Goal: Information Seeking & Learning: Compare options

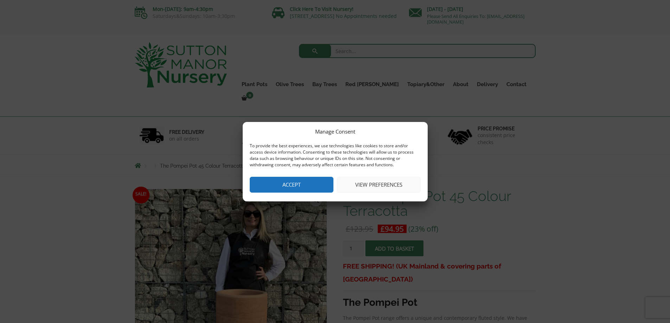
click at [373, 188] on button "View preferences" at bounding box center [379, 185] width 84 height 16
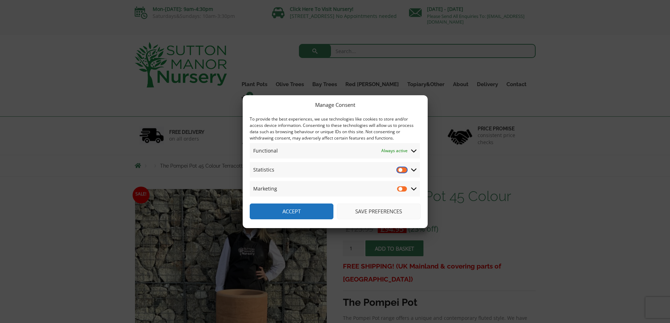
click at [406, 171] on input "Statistics" at bounding box center [402, 169] width 11 height 7
click at [401, 172] on input "Statistics" at bounding box center [402, 169] width 11 height 7
checkbox input "false"
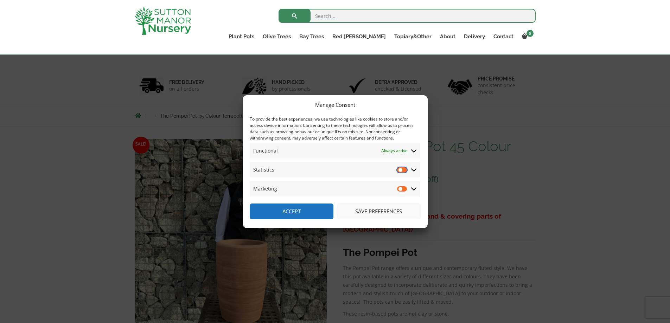
scroll to position [70, 0]
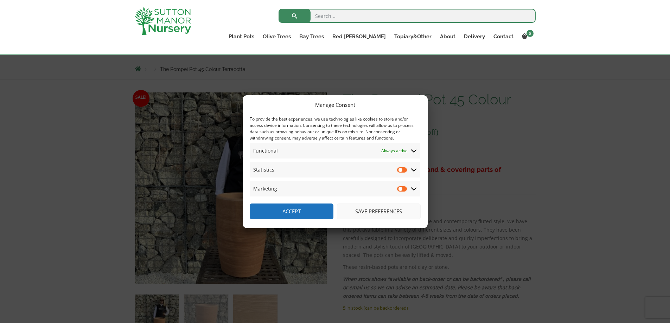
click at [355, 214] on button "Save preferences" at bounding box center [379, 212] width 84 height 16
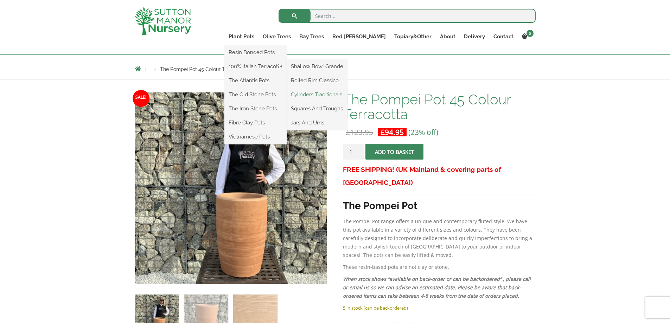
click at [341, 91] on link "Cylinders Traditionals" at bounding box center [317, 94] width 61 height 11
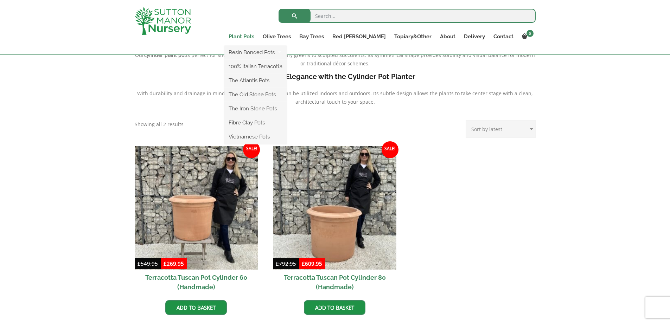
scroll to position [211, 0]
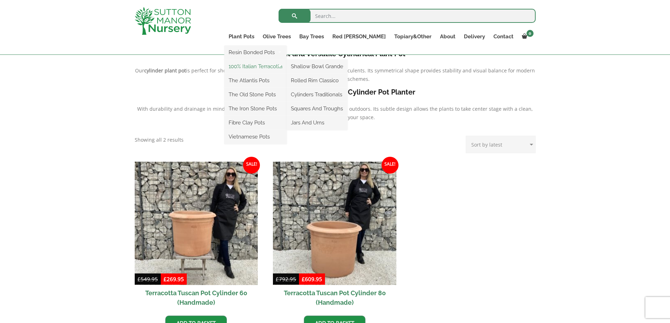
click at [276, 66] on link "100% Italian Terracotta" at bounding box center [256, 66] width 62 height 11
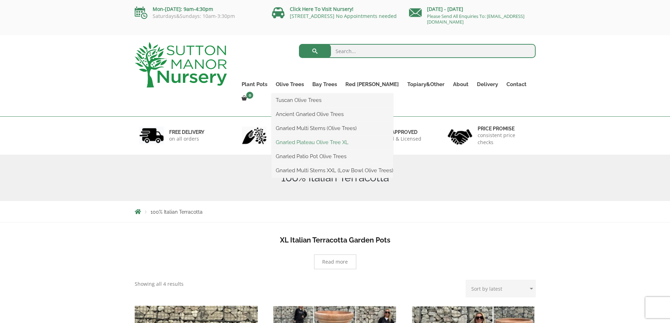
click at [323, 144] on link "Gnarled Plateau Olive Tree XL" at bounding box center [333, 142] width 122 height 11
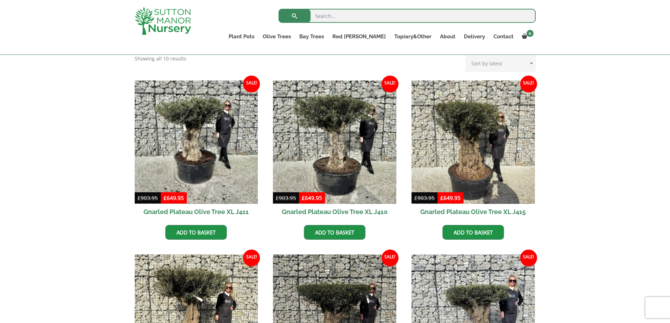
scroll to position [246, 0]
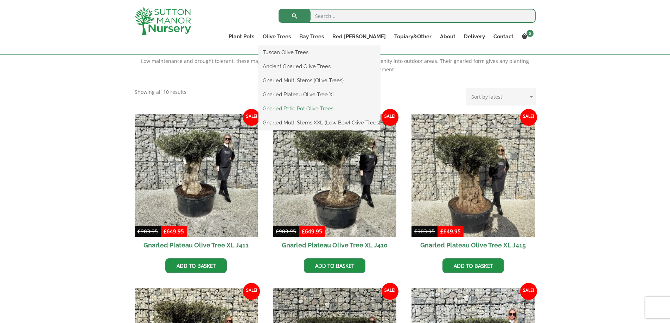
click at [313, 108] on link "Gnarled Patio Pot Olive Trees" at bounding box center [320, 108] width 122 height 11
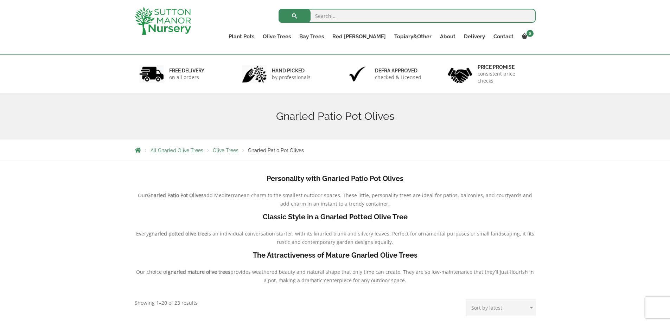
scroll to position [141, 0]
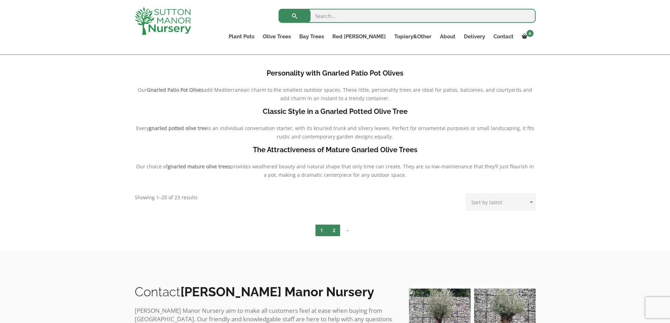
click at [334, 231] on link "2" at bounding box center [334, 231] width 12 height 12
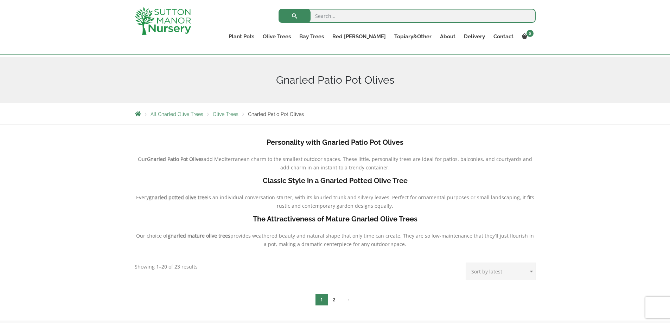
scroll to position [70, 0]
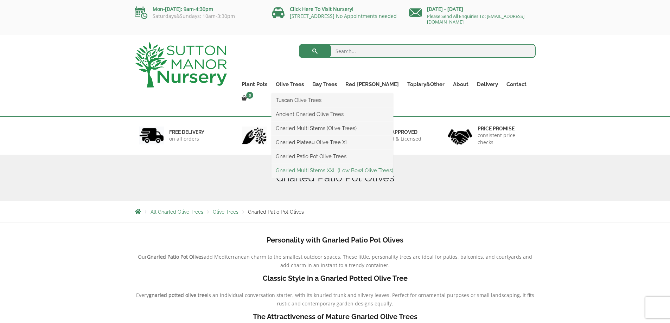
click at [317, 170] on link "Gnarled Multi Stems XXL (Low Bowl Olive Trees)" at bounding box center [333, 170] width 122 height 11
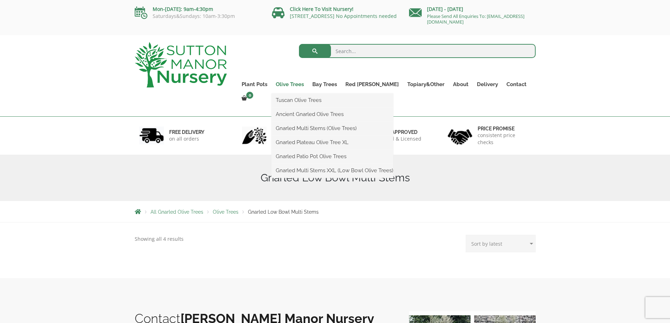
click at [299, 84] on link "Olive Trees" at bounding box center [290, 85] width 37 height 10
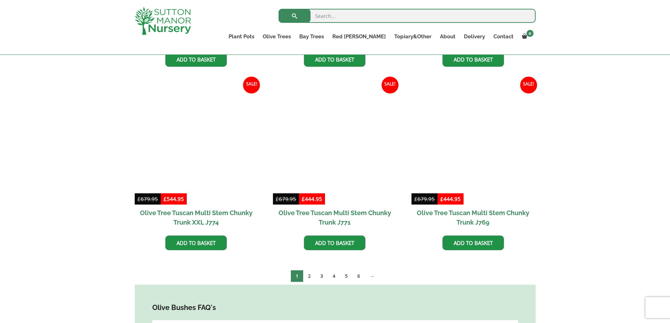
scroll to position [1161, 0]
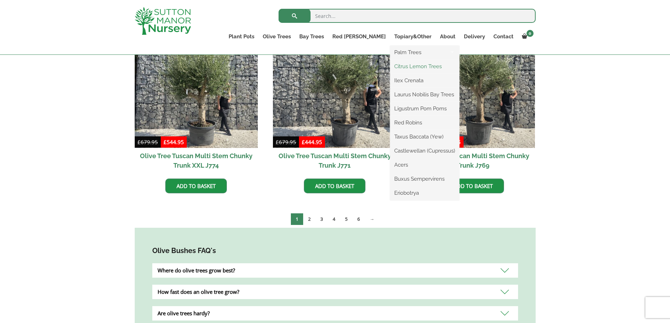
click at [414, 65] on link "Citrus Lemon Trees" at bounding box center [424, 66] width 69 height 11
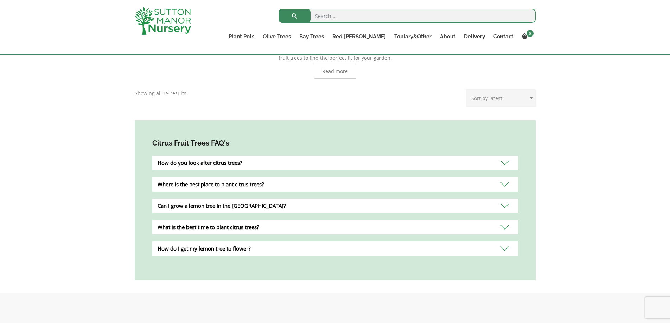
scroll to position [211, 0]
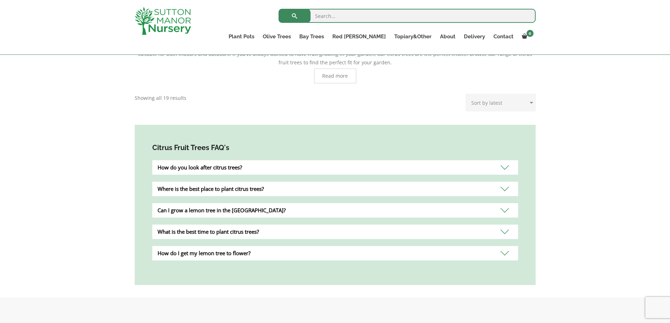
click at [333, 74] on span "Read more" at bounding box center [335, 76] width 26 height 5
